Goal: Transaction & Acquisition: Purchase product/service

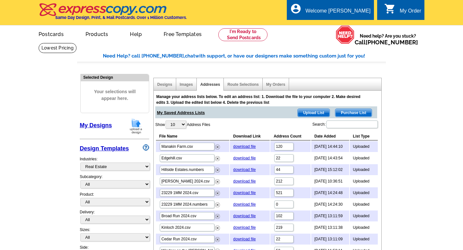
select select "785"
click at [349, 25] on link "My Account" at bounding box center [355, 25] width 28 height 6
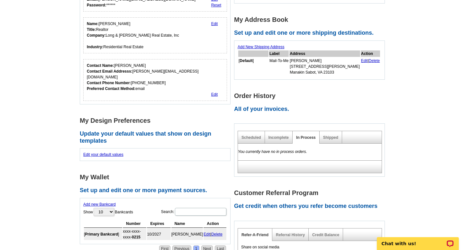
scroll to position [94, 0]
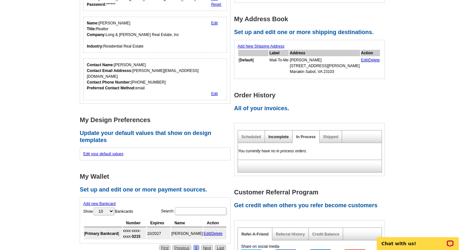
click at [281, 137] on link "Incomplete" at bounding box center [278, 137] width 20 height 4
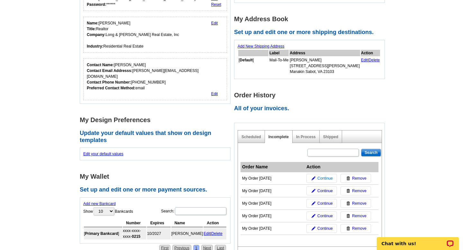
click at [327, 177] on span "Continue" at bounding box center [324, 178] width 15 height 6
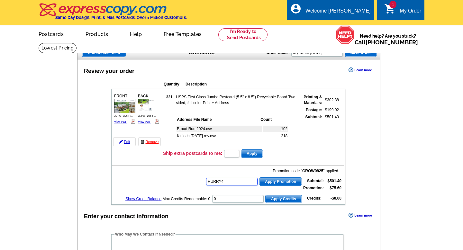
type input "HURRY40"
click at [124, 121] on link "View PDF" at bounding box center [120, 121] width 13 height 3
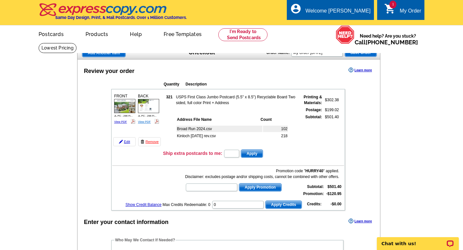
click at [147, 121] on link "View PDF" at bounding box center [144, 121] width 13 height 3
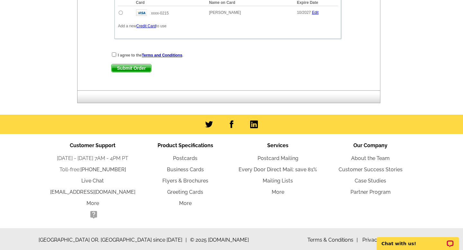
scroll to position [372, 0]
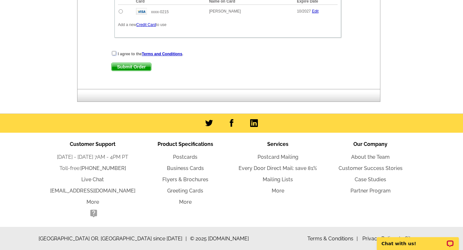
click at [112, 54] on input "checkbox" at bounding box center [114, 53] width 4 height 4
checkbox input "true"
click at [129, 66] on span "Submit Order" at bounding box center [131, 67] width 40 height 8
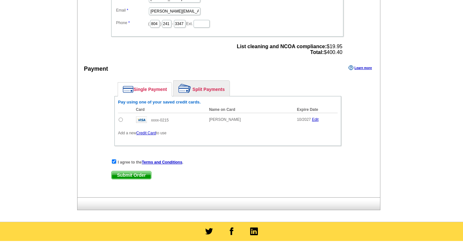
scroll to position [260, 0]
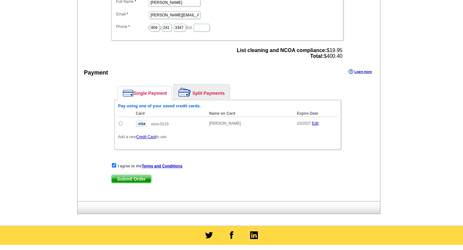
click at [120, 123] on input "radio" at bounding box center [121, 123] width 4 height 4
radio input "true"
click at [132, 178] on span "Submit Order" at bounding box center [131, 179] width 40 height 8
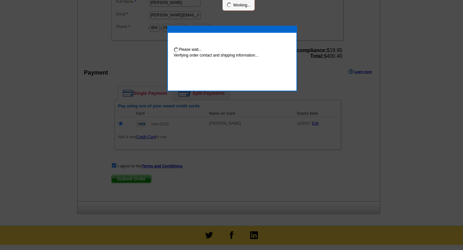
scroll to position [257, 0]
